Goal: Transaction & Acquisition: Purchase product/service

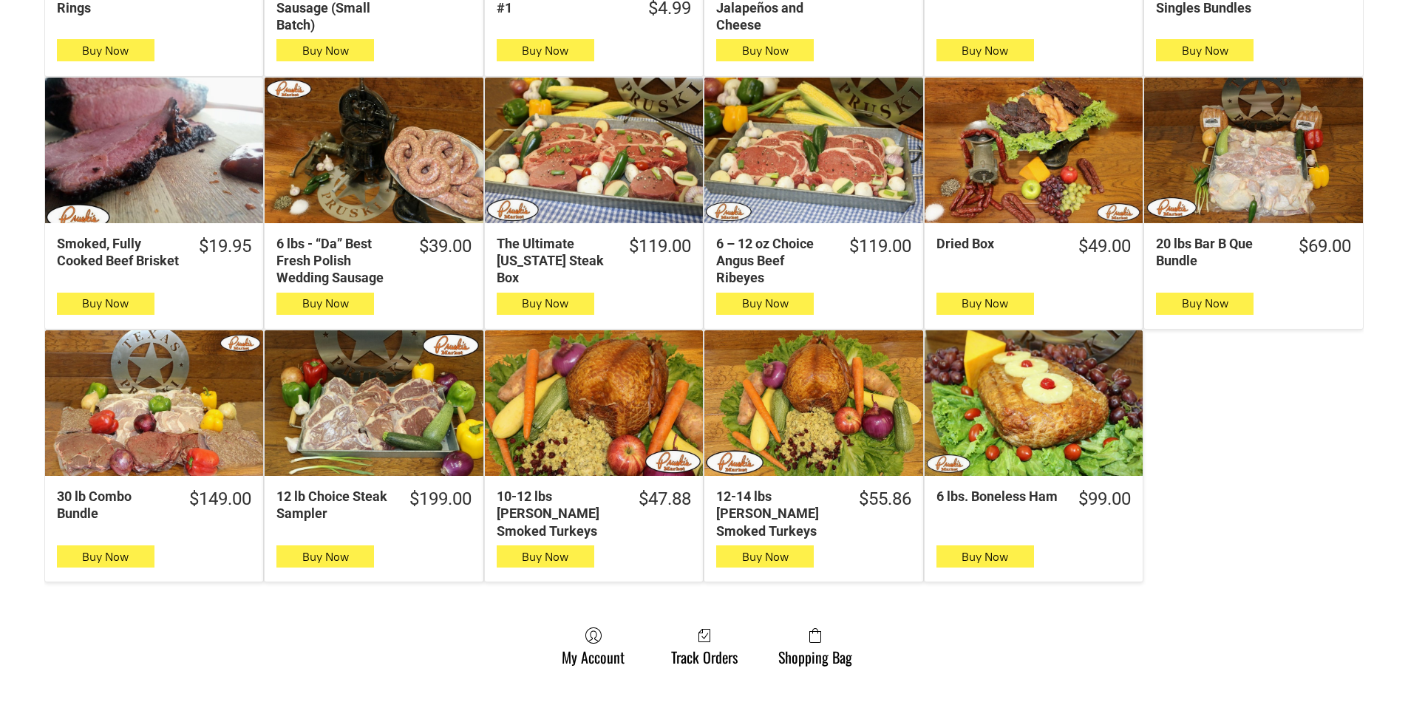
scroll to position [739, 0]
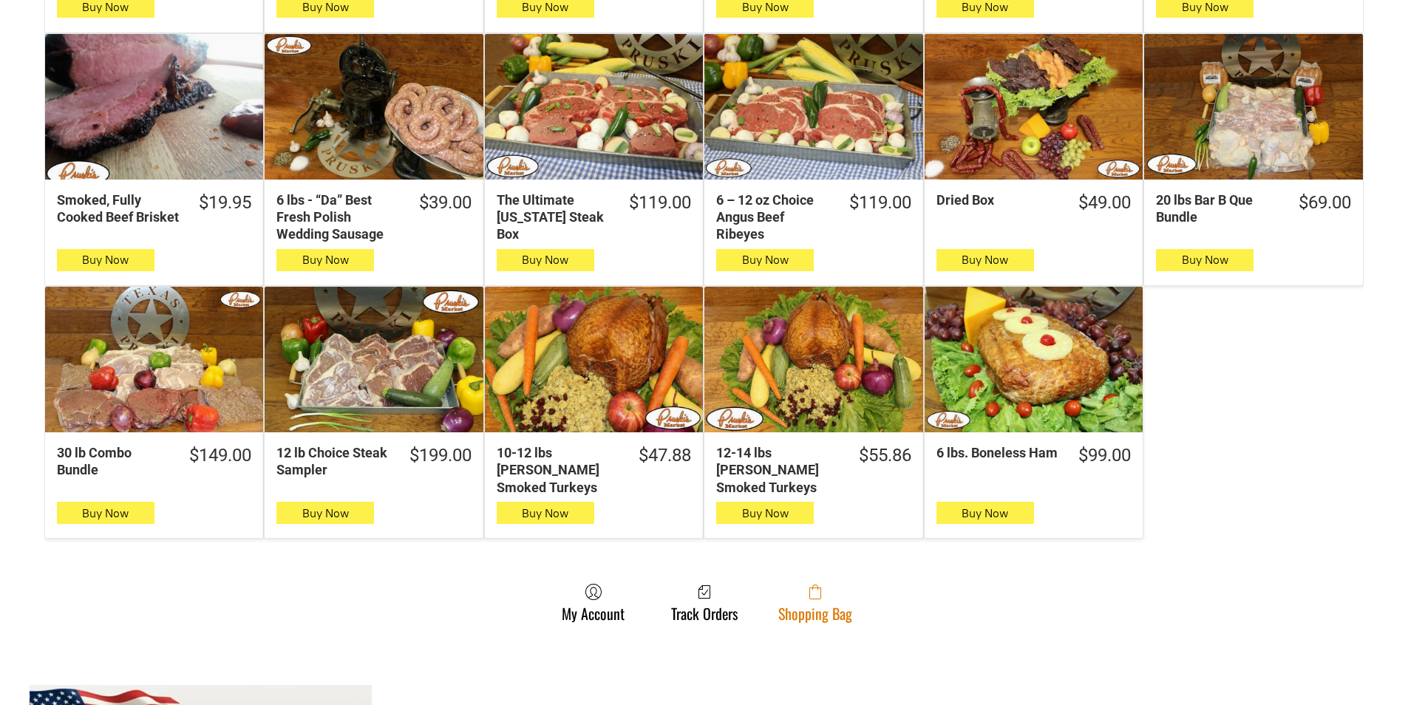
click at [779, 588] on link "Shopping Bag" at bounding box center [815, 602] width 89 height 39
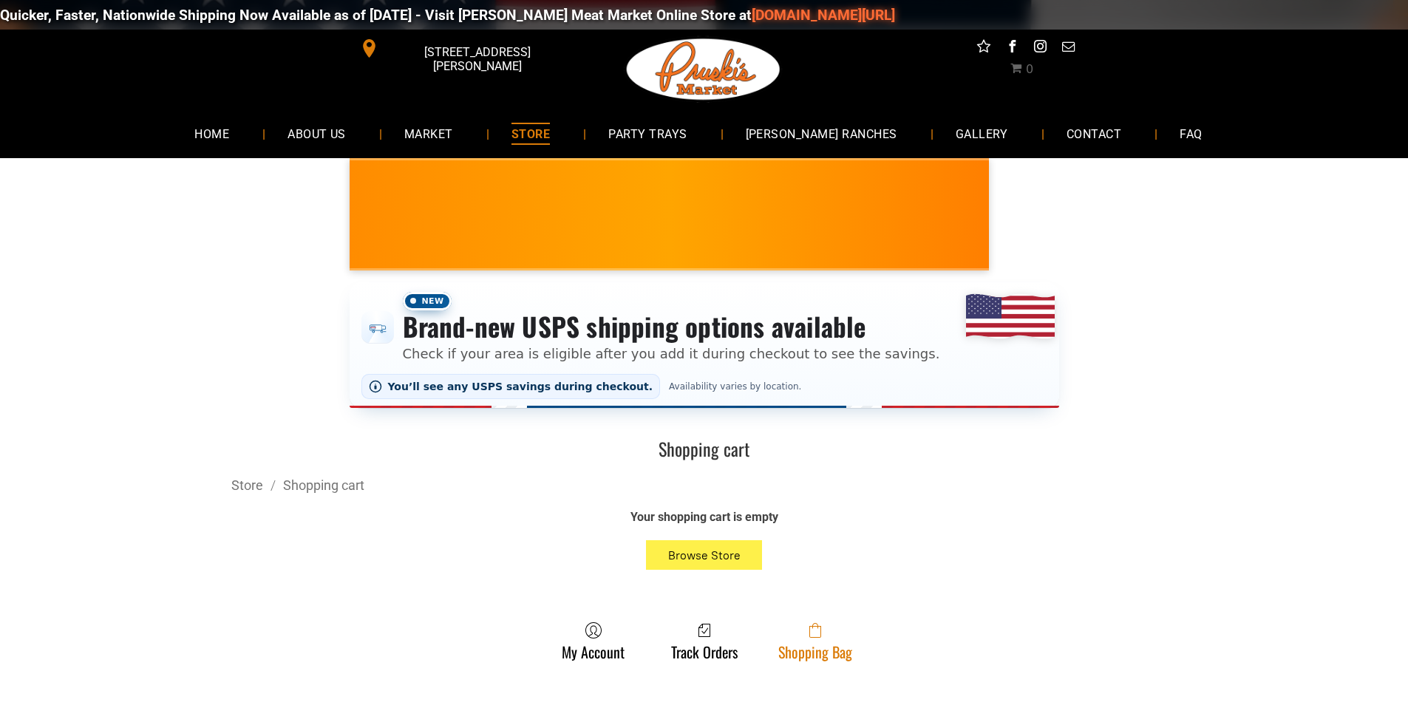
click at [834, 635] on span at bounding box center [815, 630] width 74 height 18
click at [775, 630] on link "Shopping Bag" at bounding box center [815, 640] width 89 height 39
click at [840, 653] on link "Shopping Bag" at bounding box center [815, 640] width 89 height 39
